Goal: Task Accomplishment & Management: Manage account settings

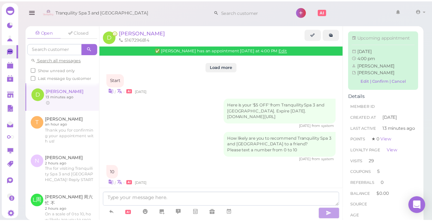
scroll to position [839, 0]
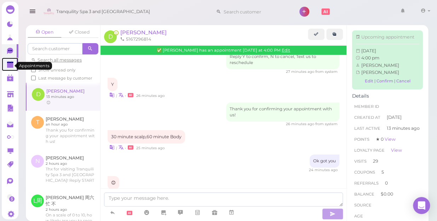
click at [7, 67] on polygon at bounding box center [10, 65] width 6 height 5
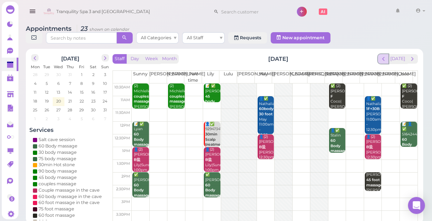
click at [387, 60] on span "prev" at bounding box center [383, 59] width 7 height 7
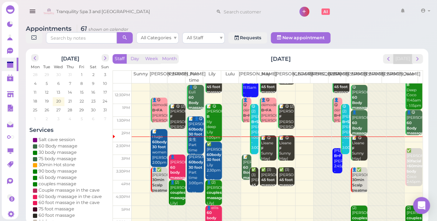
scroll to position [32, 0]
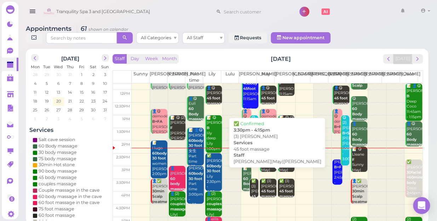
click at [251, 185] on div "✅ (3) [PERSON_NAME] 45 foot massage [PERSON_NAME]|May|[PERSON_NAME] 3:30pm - 4:…" at bounding box center [254, 207] width 7 height 57
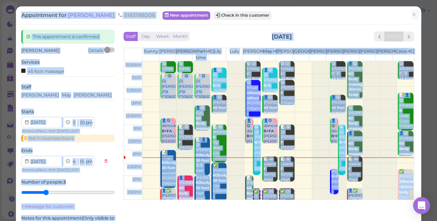
scroll to position [32, 0]
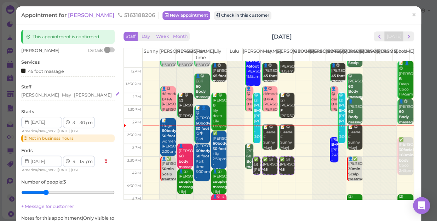
click at [86, 93] on div "[PERSON_NAME] [PERSON_NAME]" at bounding box center [67, 95] width 93 height 6
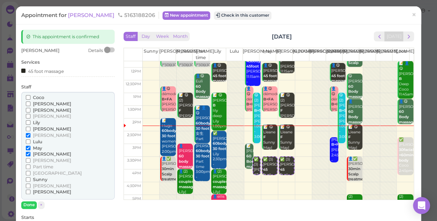
click at [40, 103] on span "[PERSON_NAME]" at bounding box center [52, 103] width 38 height 5
click at [30, 103] on input "[PERSON_NAME]" at bounding box center [28, 104] width 5 height 5
click at [33, 135] on span "[PERSON_NAME]" at bounding box center [52, 135] width 38 height 5
click at [30, 135] on input "[PERSON_NAME]" at bounding box center [28, 135] width 5 height 5
click at [28, 204] on button "Done" at bounding box center [29, 204] width 16 height 7
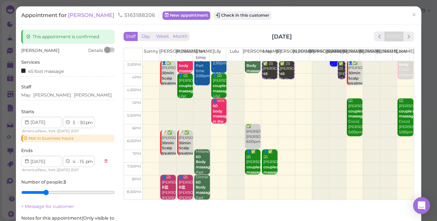
scroll to position [64, 0]
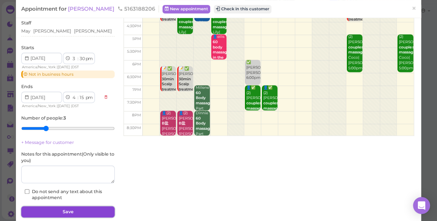
click at [76, 210] on button "Save" at bounding box center [67, 211] width 93 height 11
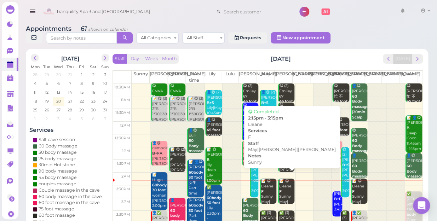
click at [268, 184] on div "📝 😋 Lleane F Sunny May|[PERSON_NAME]|[PERSON_NAME] 2:15pm - 3:15pm" at bounding box center [269, 205] width 16 height 52
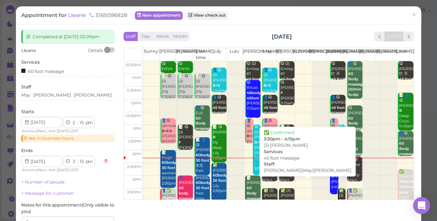
scroll to position [32, 0]
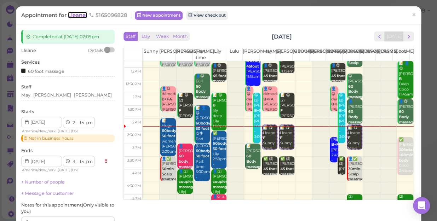
click at [77, 16] on span "Lleane" at bounding box center [77, 15] width 19 height 7
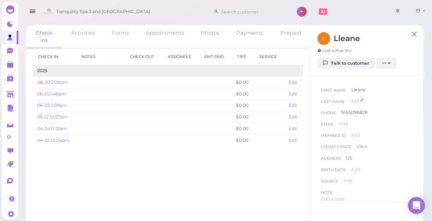
click at [352, 99] on span "Add" at bounding box center [354, 100] width 9 height 5
type input "别给约人"
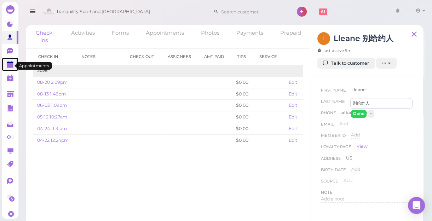
click at [10, 65] on polygon at bounding box center [10, 65] width 6 height 5
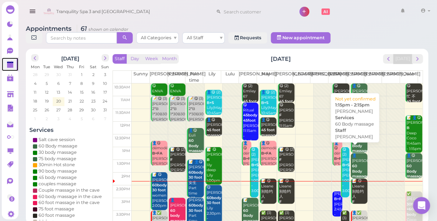
click at [355, 160] on div "👤[PERSON_NAME] 60 Body massage [PERSON_NAME] 1:15pm - 2:15pm" at bounding box center [360, 174] width 16 height 42
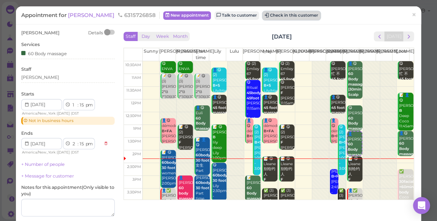
click at [268, 14] on button "Check in this customer" at bounding box center [292, 15] width 58 height 8
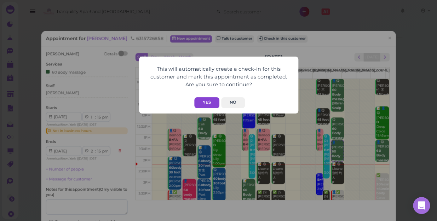
click at [209, 98] on button "Yes" at bounding box center [206, 102] width 25 height 11
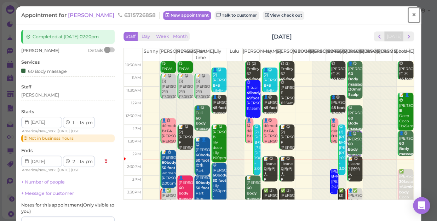
click at [412, 15] on span "×" at bounding box center [414, 15] width 5 height 10
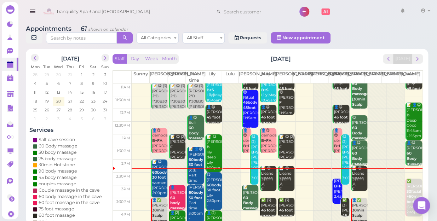
scroll to position [64, 0]
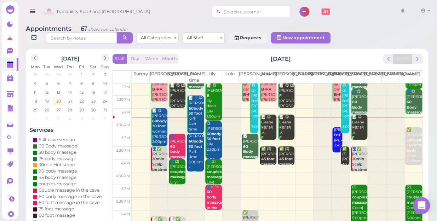
click at [238, 13] on input at bounding box center [255, 11] width 69 height 11
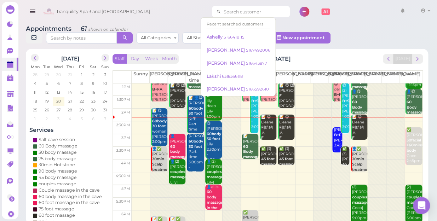
click at [235, 11] on input at bounding box center [255, 11] width 69 height 11
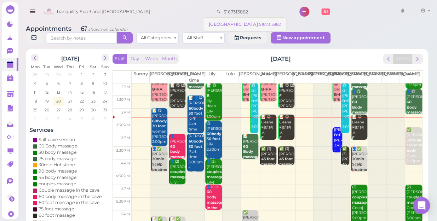
type input "5167313882"
click at [259, 24] on small "5167313882" at bounding box center [270, 24] width 22 height 5
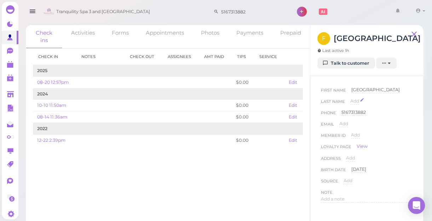
click at [355, 102] on span "Add" at bounding box center [354, 100] width 9 height 5
click at [7, 67] on polygon at bounding box center [10, 65] width 6 height 5
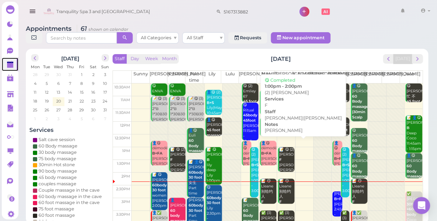
click at [288, 154] on div "📝 😋 (2) [PERSON_NAME] F [PERSON_NAME] [PERSON_NAME]|[PERSON_NAME] 1:00pm - 2:00…" at bounding box center [287, 170] width 16 height 47
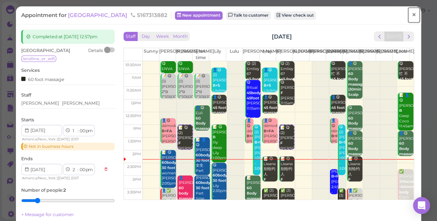
click at [412, 14] on span "×" at bounding box center [414, 15] width 5 height 10
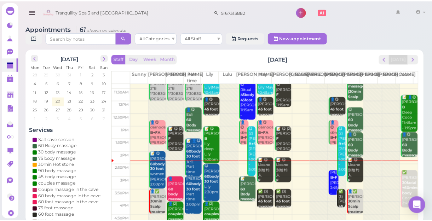
scroll to position [32, 0]
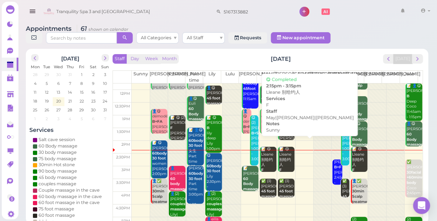
click at [284, 148] on div "📝 😋 Lleane 别给约人 F [PERSON_NAME]|[PERSON_NAME]|[PERSON_NAME] 2:15pm - 3:15pm" at bounding box center [287, 178] width 16 height 62
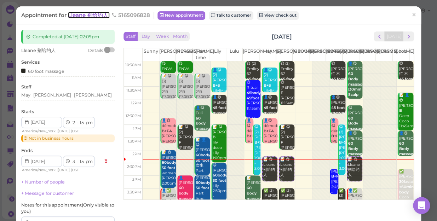
click at [89, 17] on span "Lleane 别给约人" at bounding box center [89, 15] width 42 height 7
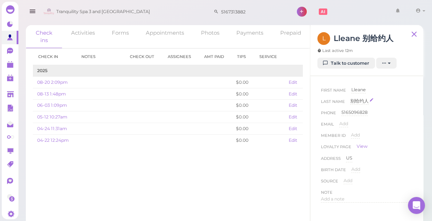
click at [358, 99] on div "别给约人" at bounding box center [359, 101] width 18 height 7
type input "别"
click at [356, 113] on button "Done" at bounding box center [359, 113] width 16 height 7
click at [357, 101] on span "Add" at bounding box center [354, 100] width 9 height 5
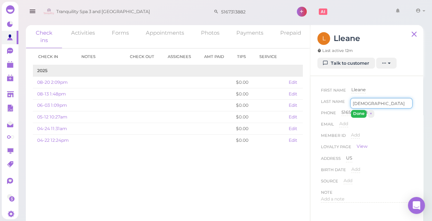
type input "[DEMOGRAPHIC_DATA]"
click at [360, 114] on button "Done" at bounding box center [359, 113] width 16 height 7
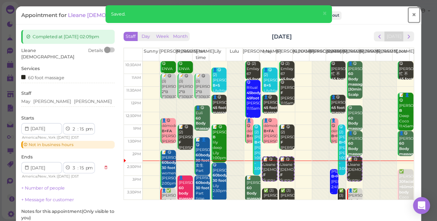
click at [412, 13] on span "×" at bounding box center [414, 15] width 5 height 10
